Goal: Browse casually: Explore the website without a specific task or goal

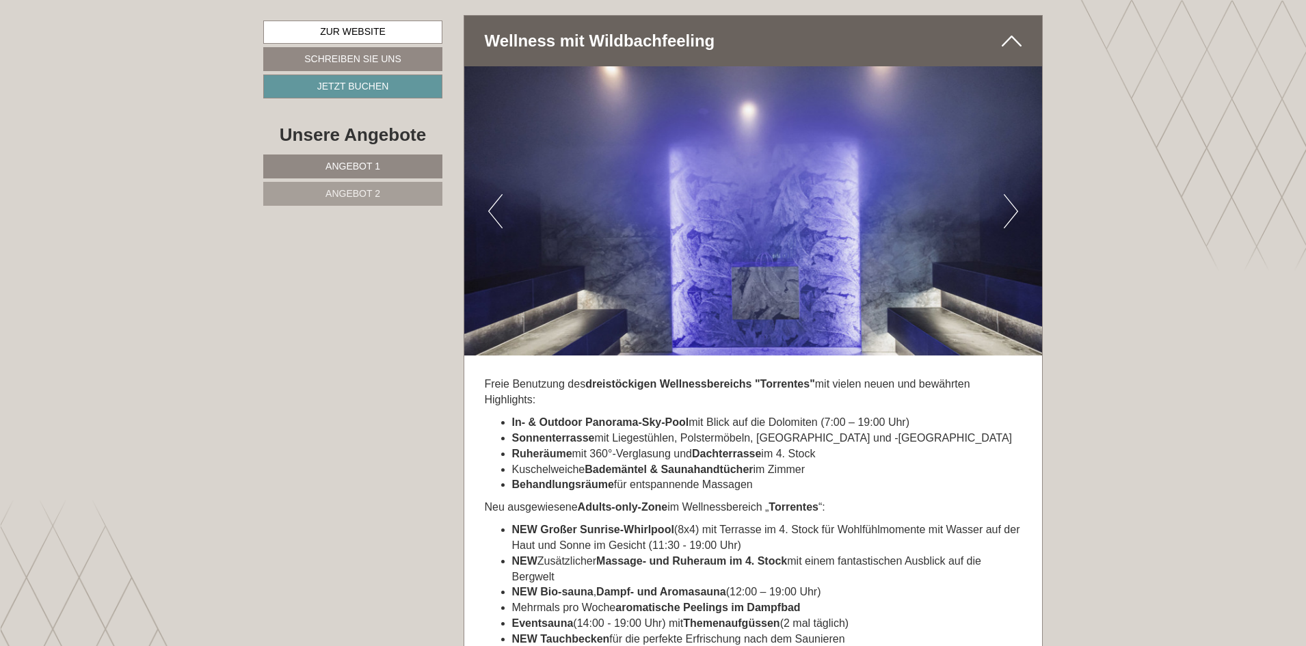
scroll to position [4306, 0]
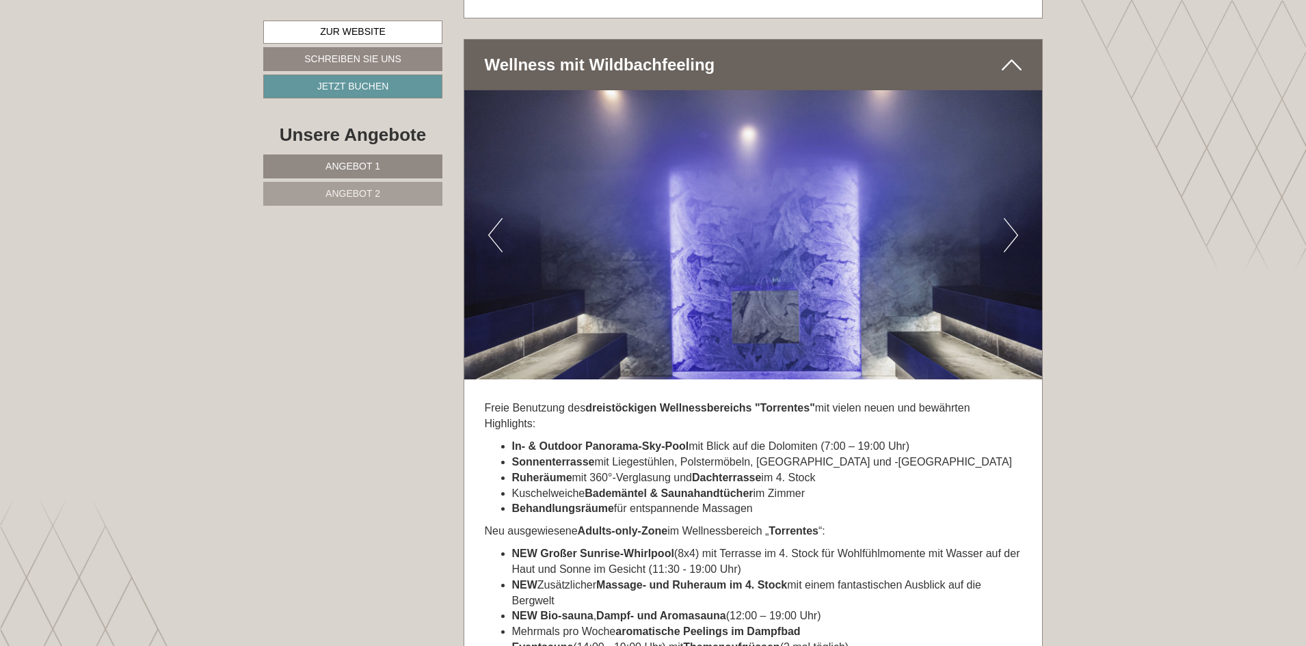
click at [1013, 218] on button "Next" at bounding box center [1010, 235] width 14 height 34
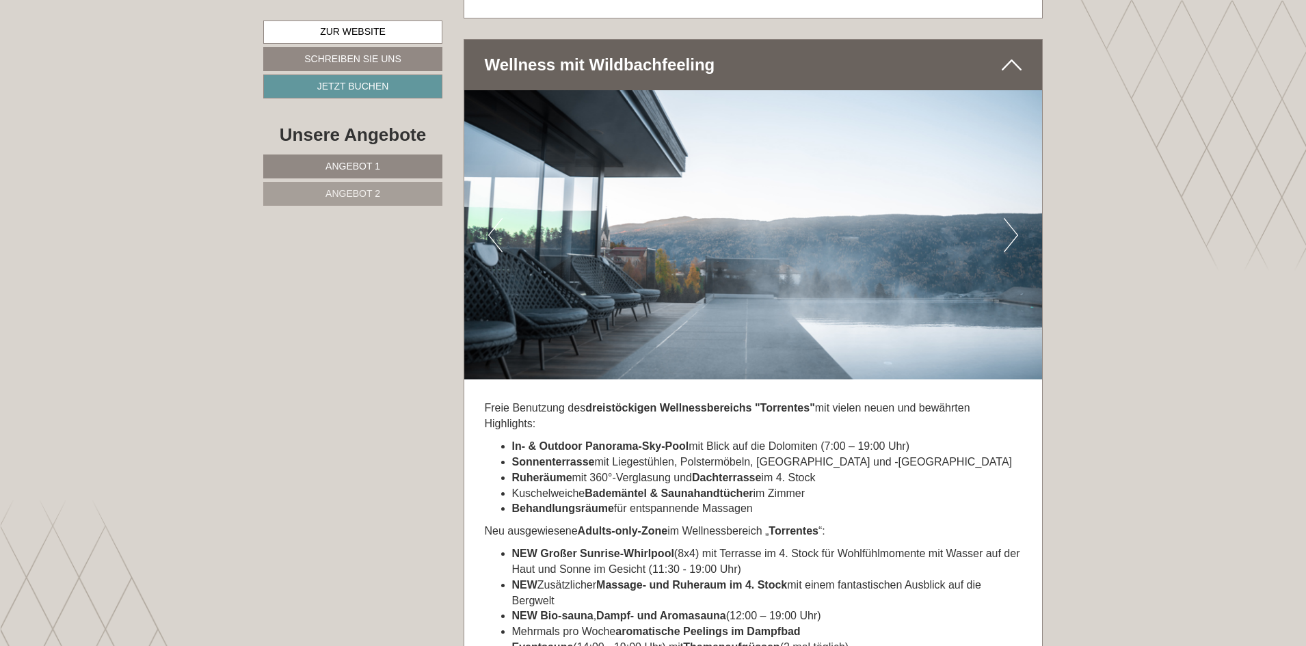
click at [1012, 218] on button "Next" at bounding box center [1010, 235] width 14 height 34
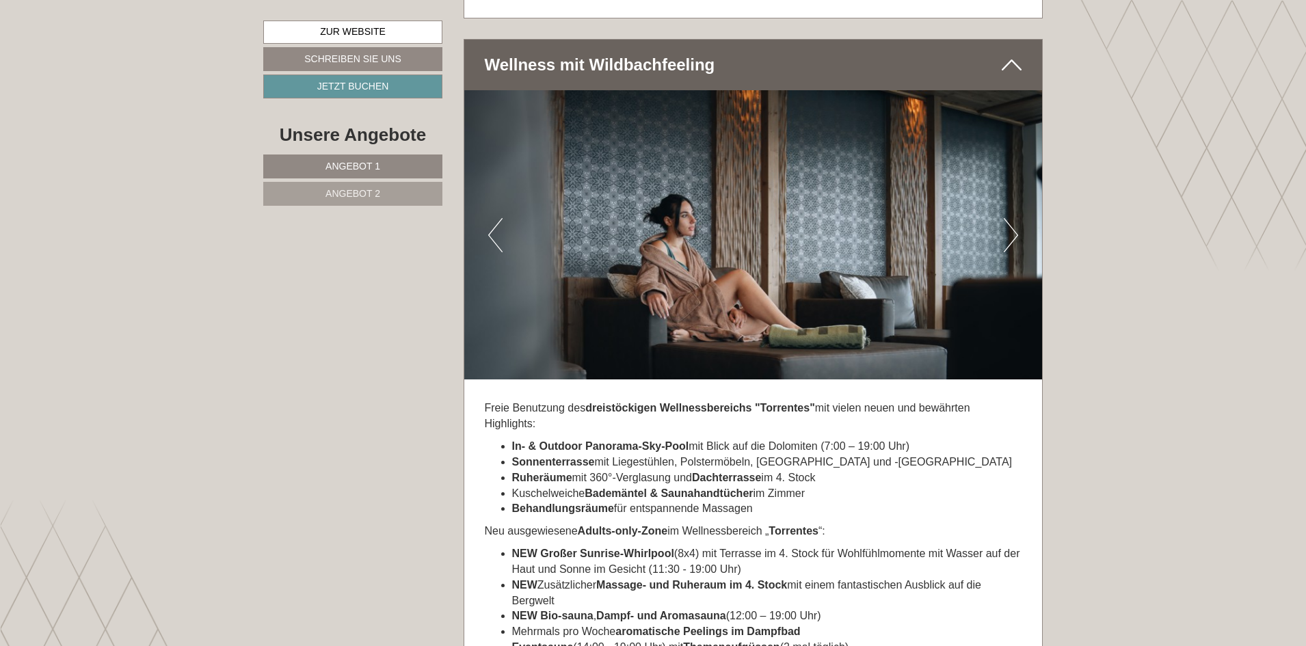
click at [1011, 218] on button "Next" at bounding box center [1010, 235] width 14 height 34
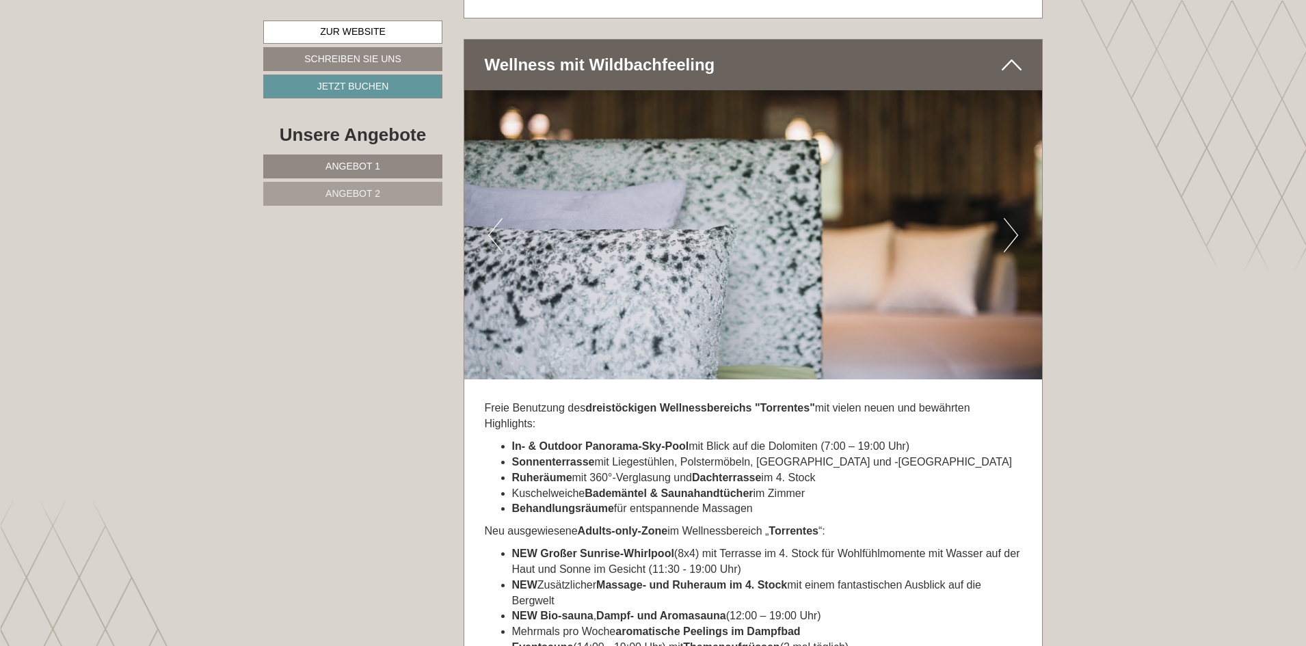
click at [1010, 218] on button "Next" at bounding box center [1010, 235] width 14 height 34
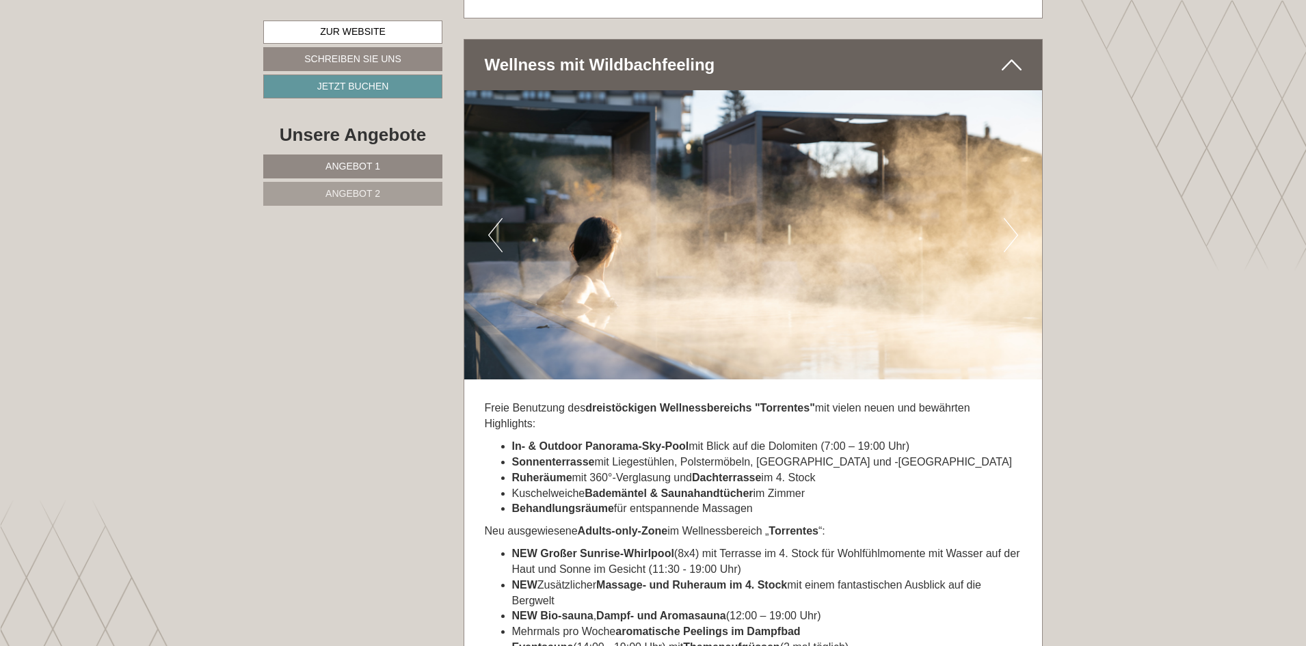
click at [1005, 219] on button "Next" at bounding box center [1010, 235] width 14 height 34
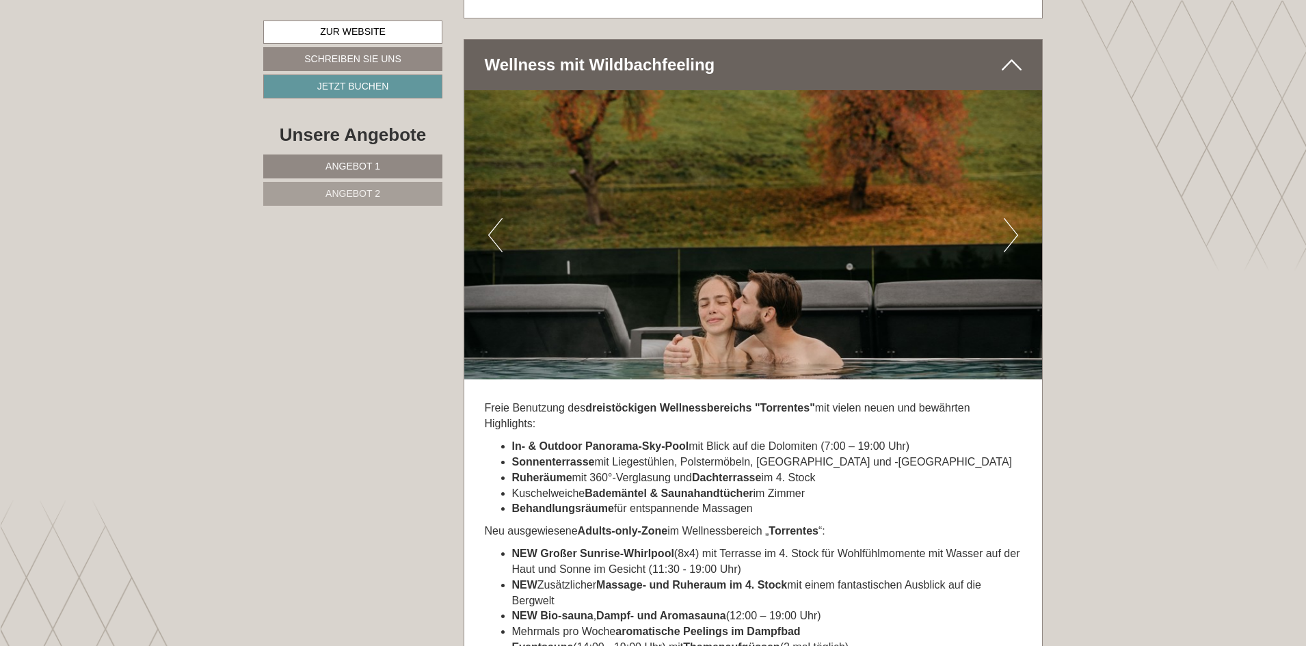
click at [1003, 219] on button "Next" at bounding box center [1010, 235] width 14 height 34
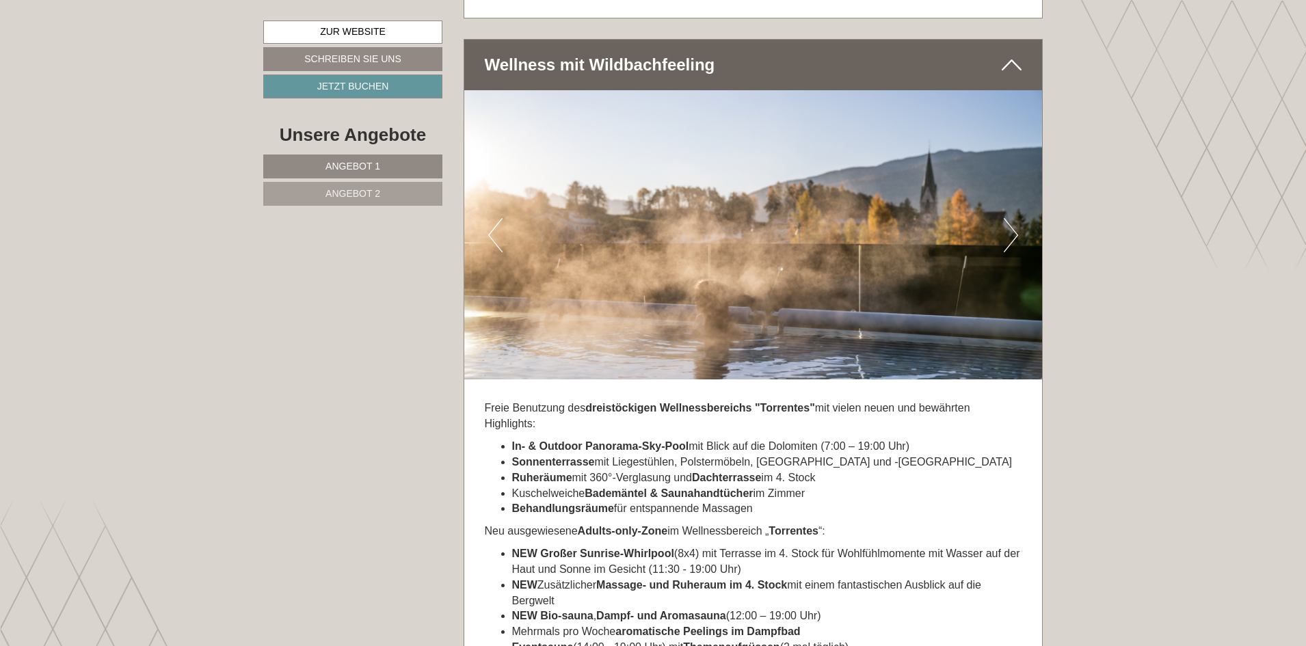
click at [1011, 219] on button "Next" at bounding box center [1010, 235] width 14 height 34
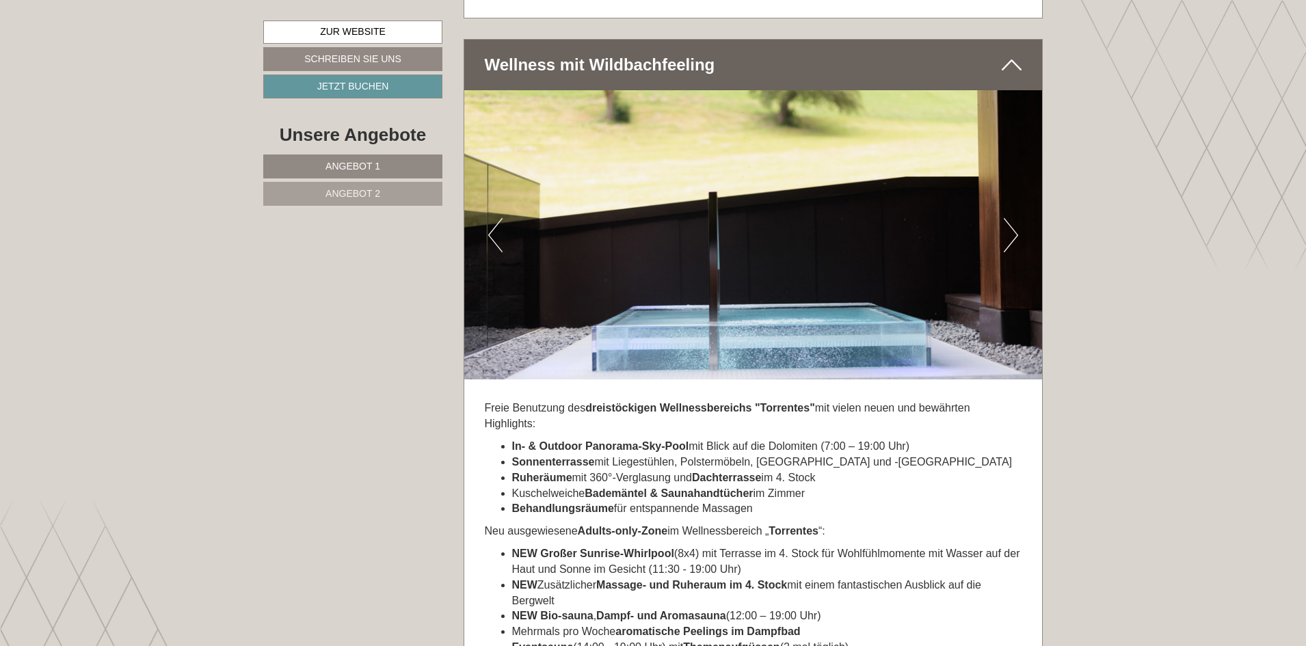
click at [1011, 219] on button "Next" at bounding box center [1010, 235] width 14 height 34
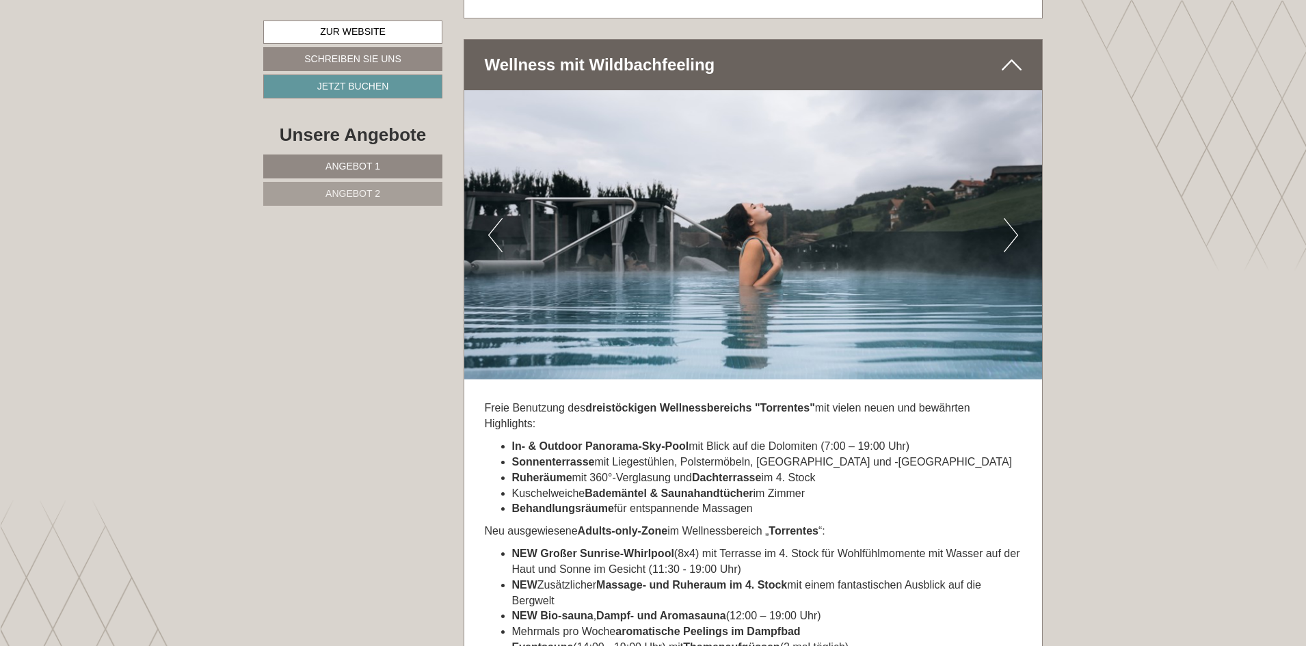
click at [1010, 219] on button "Next" at bounding box center [1010, 235] width 14 height 34
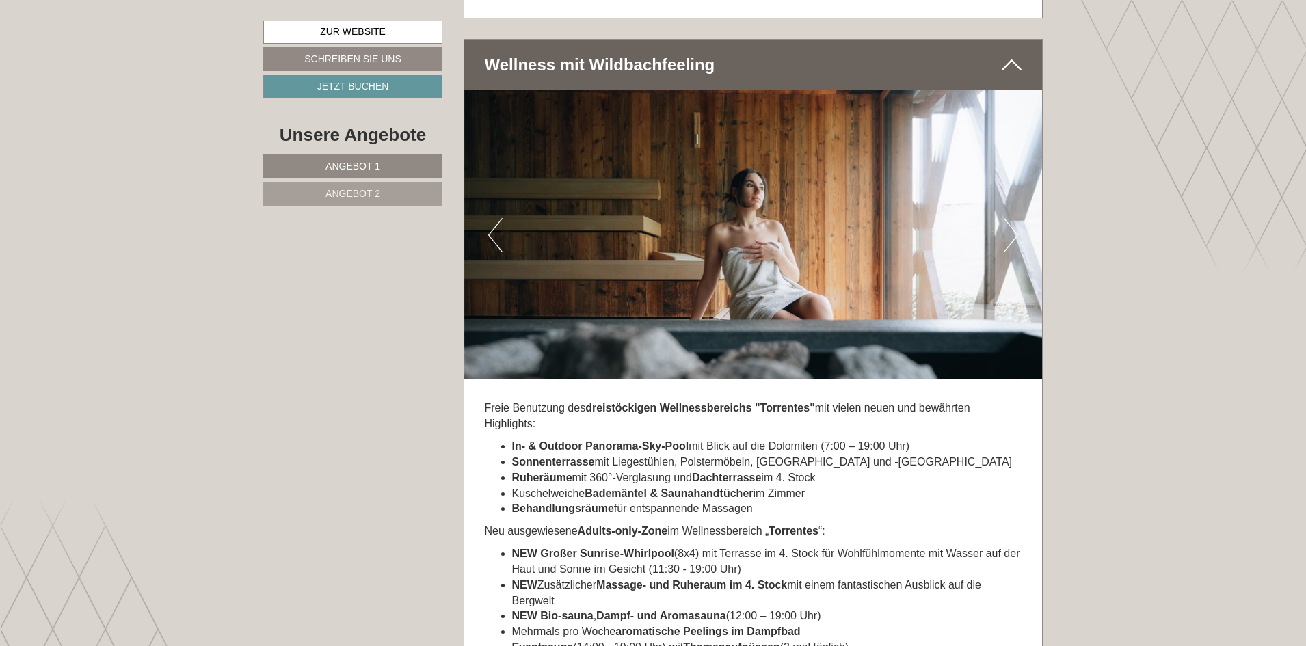
click at [1010, 219] on button "Next" at bounding box center [1010, 235] width 14 height 34
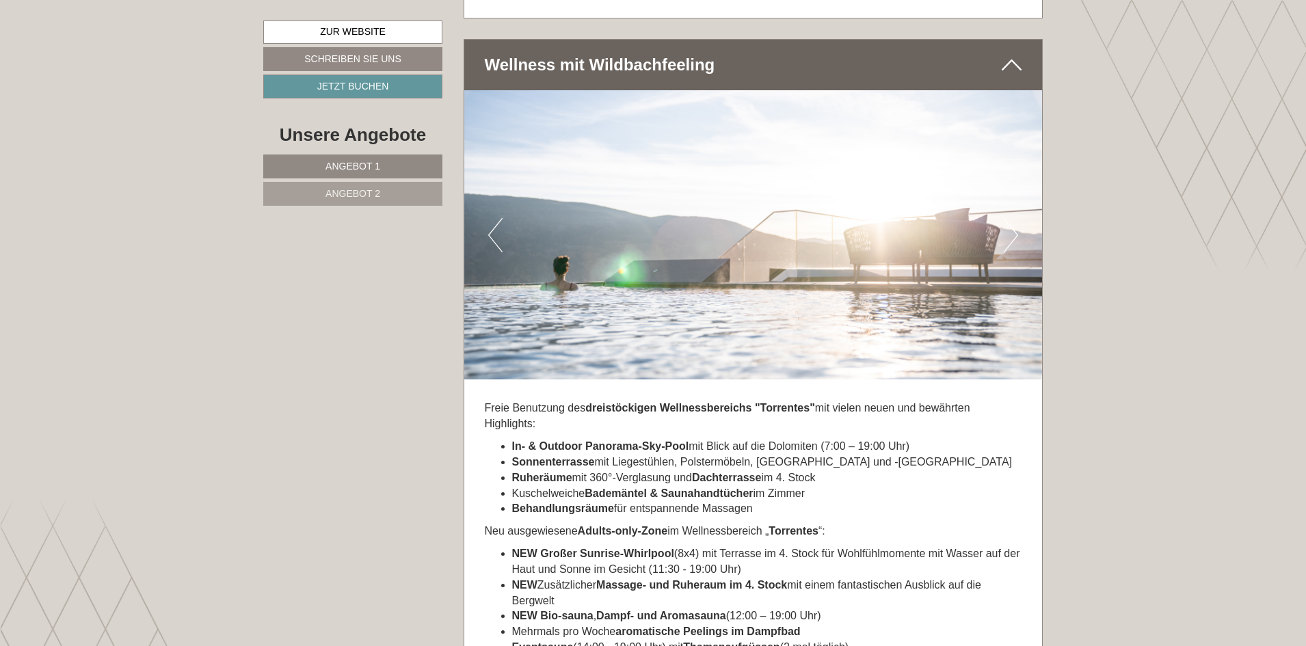
click at [1010, 219] on button "Next" at bounding box center [1010, 235] width 14 height 34
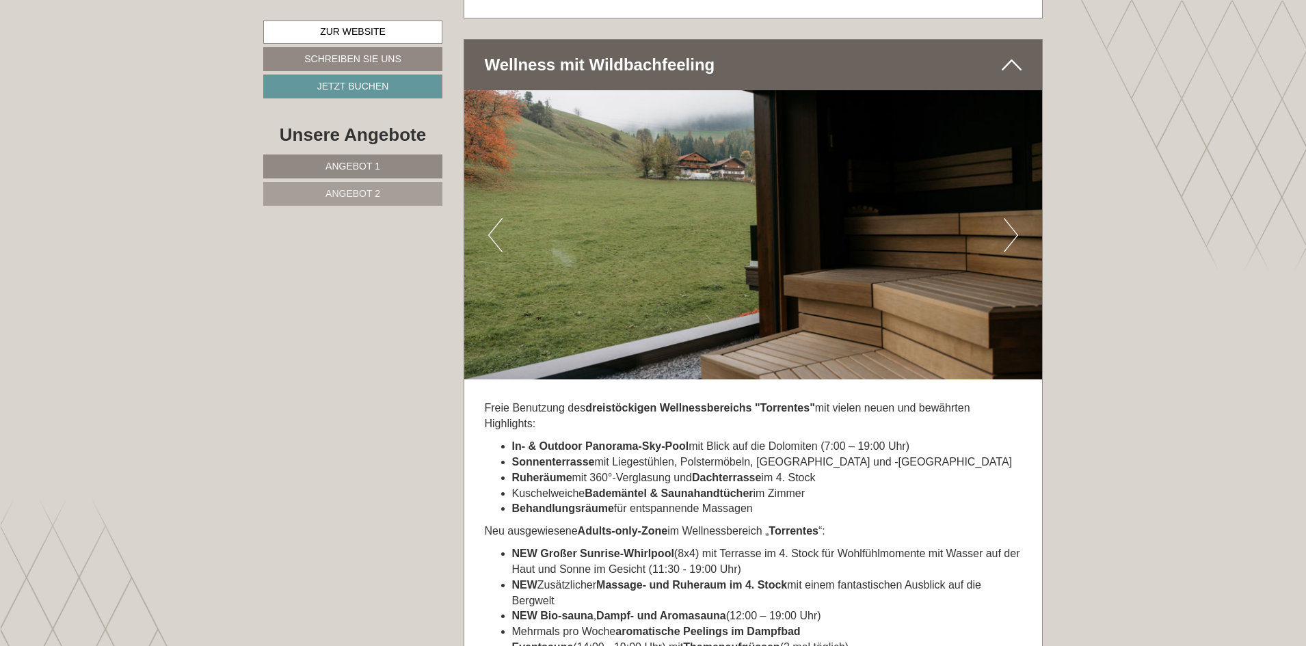
click at [1010, 219] on button "Next" at bounding box center [1010, 235] width 14 height 34
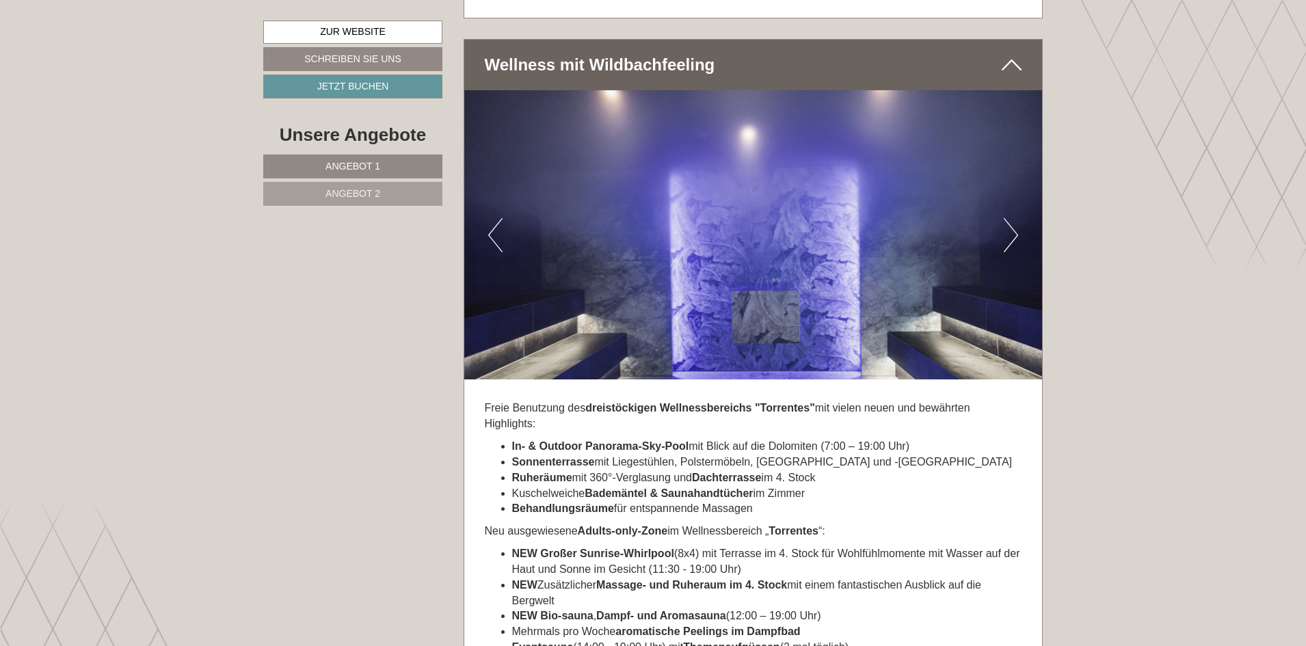
click at [1010, 219] on button "Next" at bounding box center [1010, 235] width 14 height 34
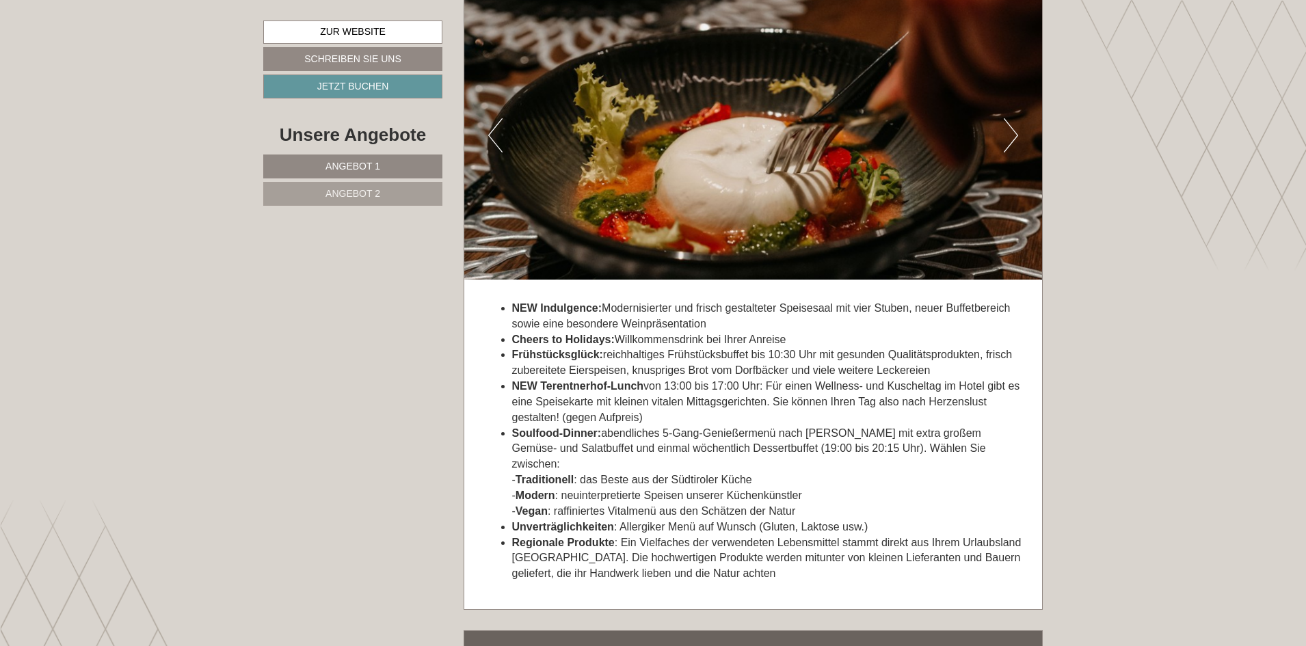
scroll to position [3691, 0]
